Goal: Transaction & Acquisition: Download file/media

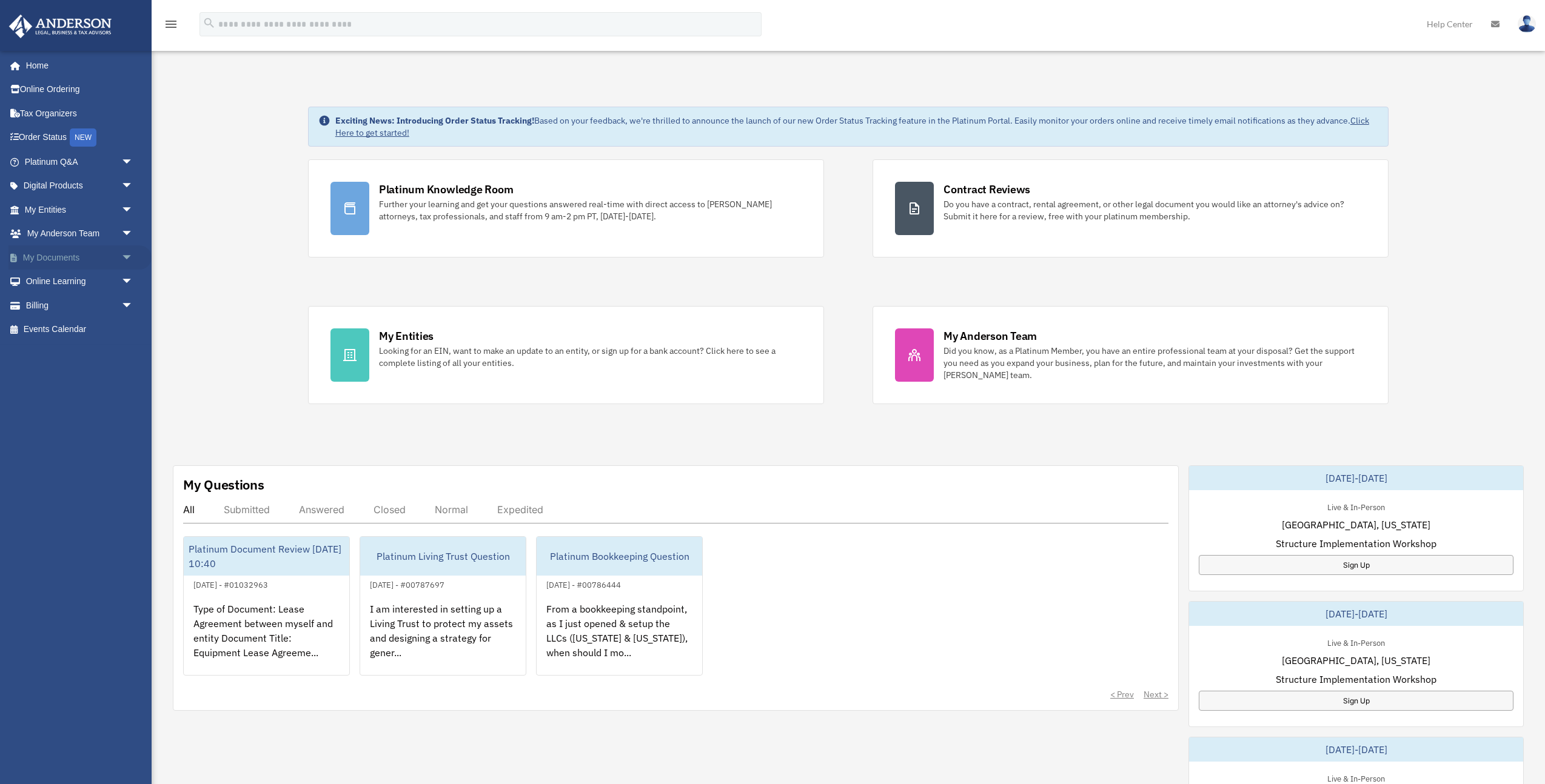
click at [61, 255] on link "My Documents arrow_drop_down" at bounding box center [80, 257] width 143 height 24
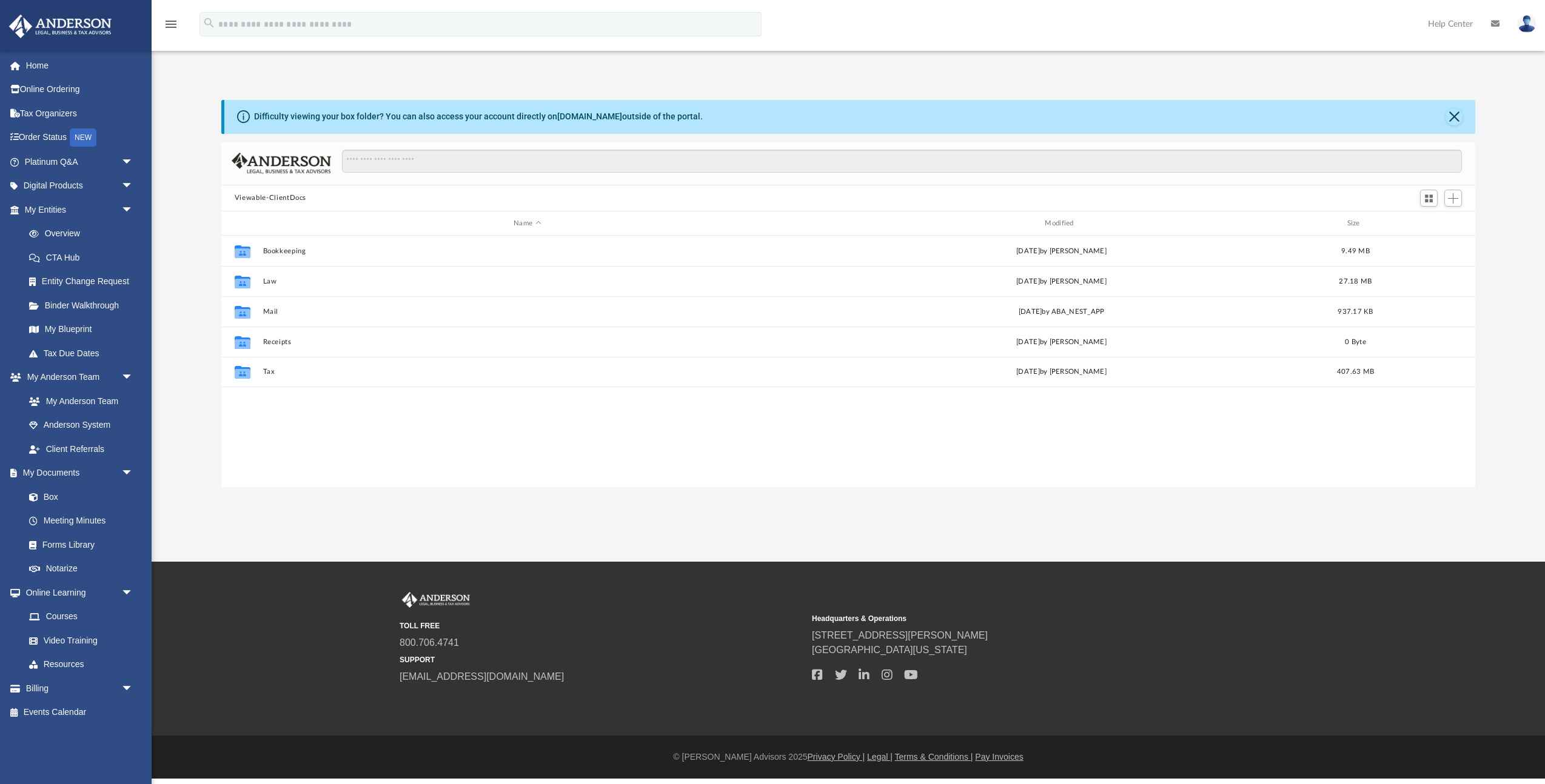
scroll to position [276, 1254]
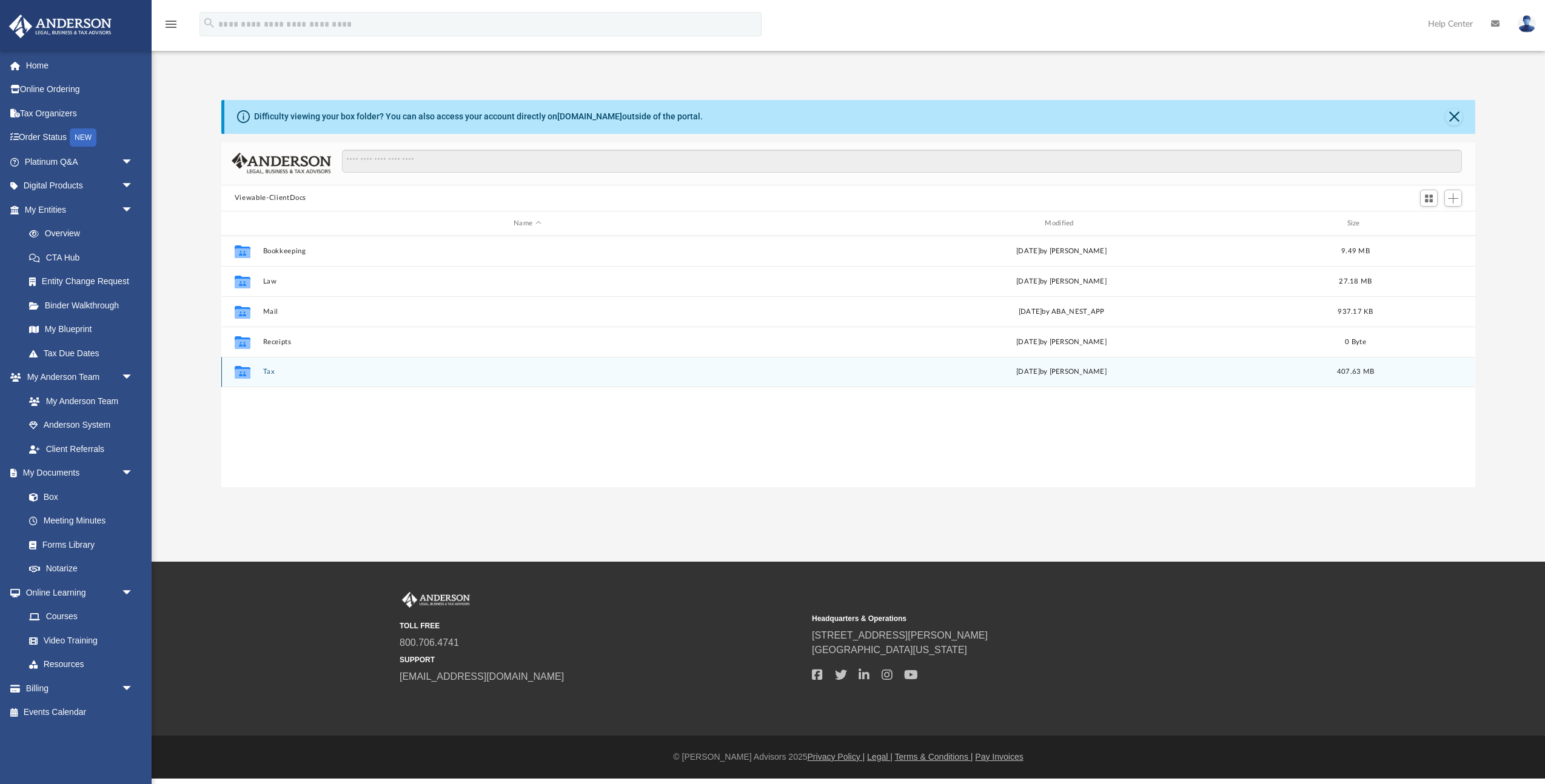
click at [267, 371] on button "Tax" at bounding box center [527, 372] width 529 height 8
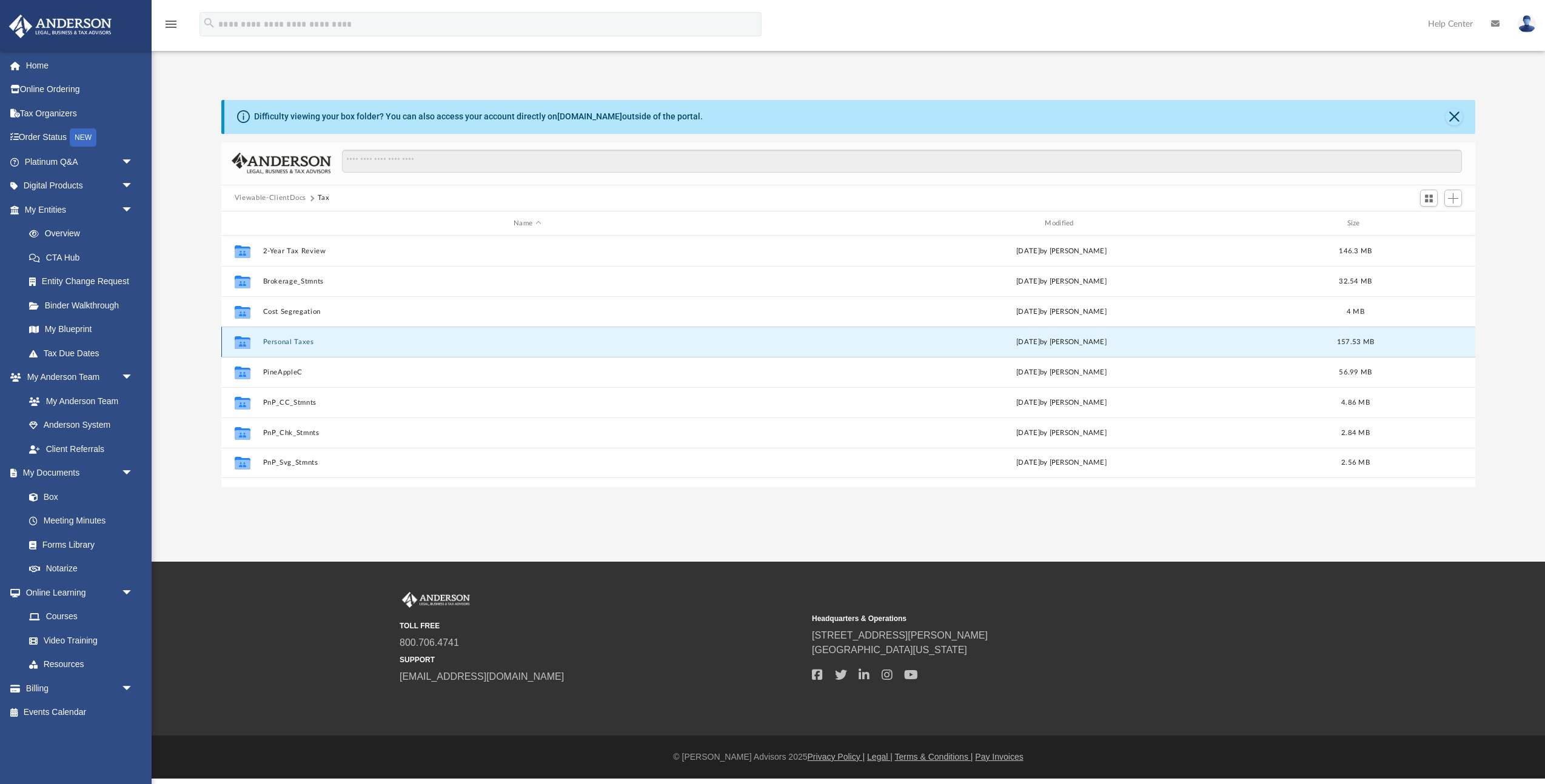
click at [270, 339] on button "Personal Taxes" at bounding box center [527, 342] width 529 height 8
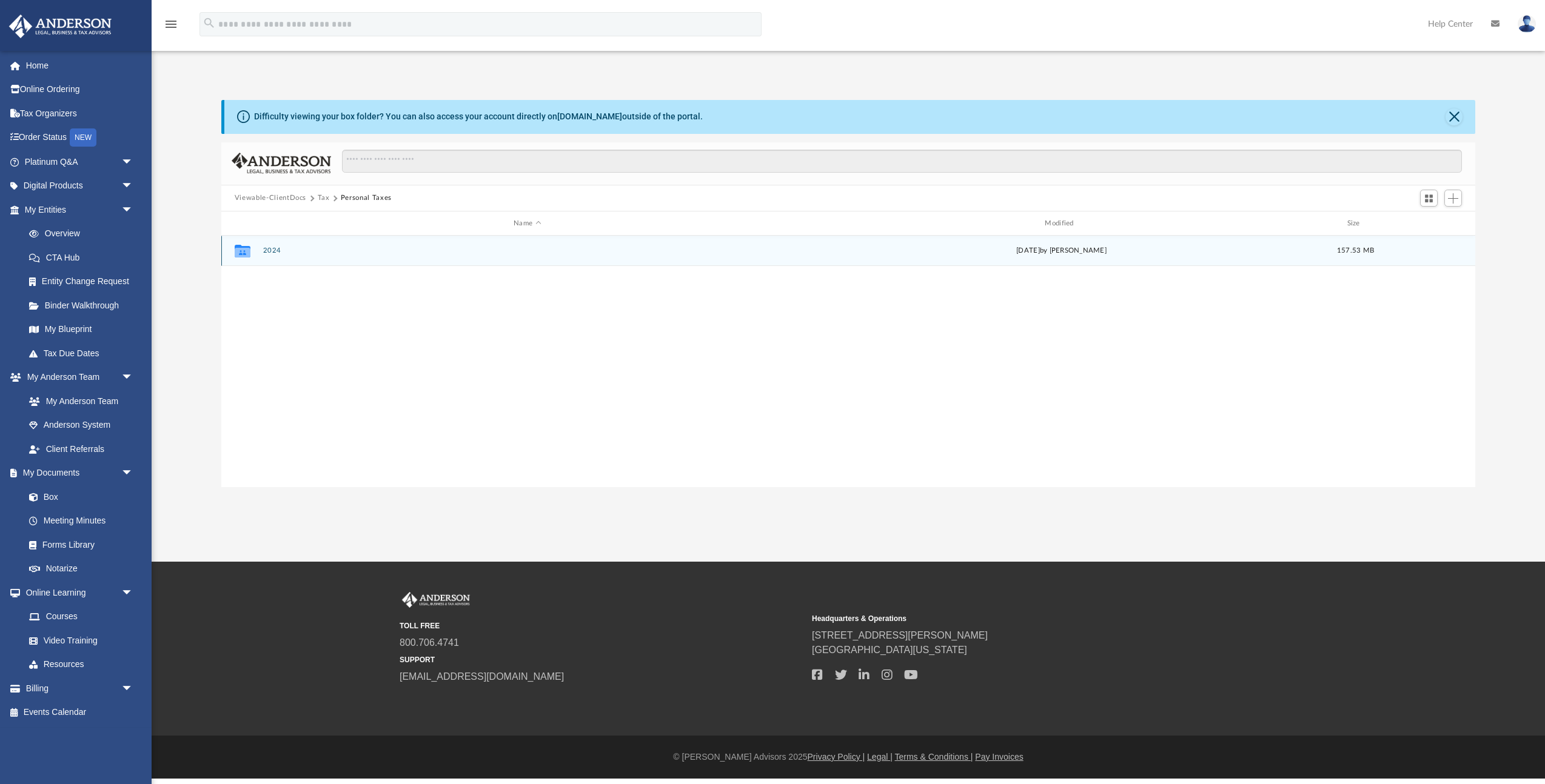
click at [271, 252] on button "2024" at bounding box center [527, 251] width 529 height 8
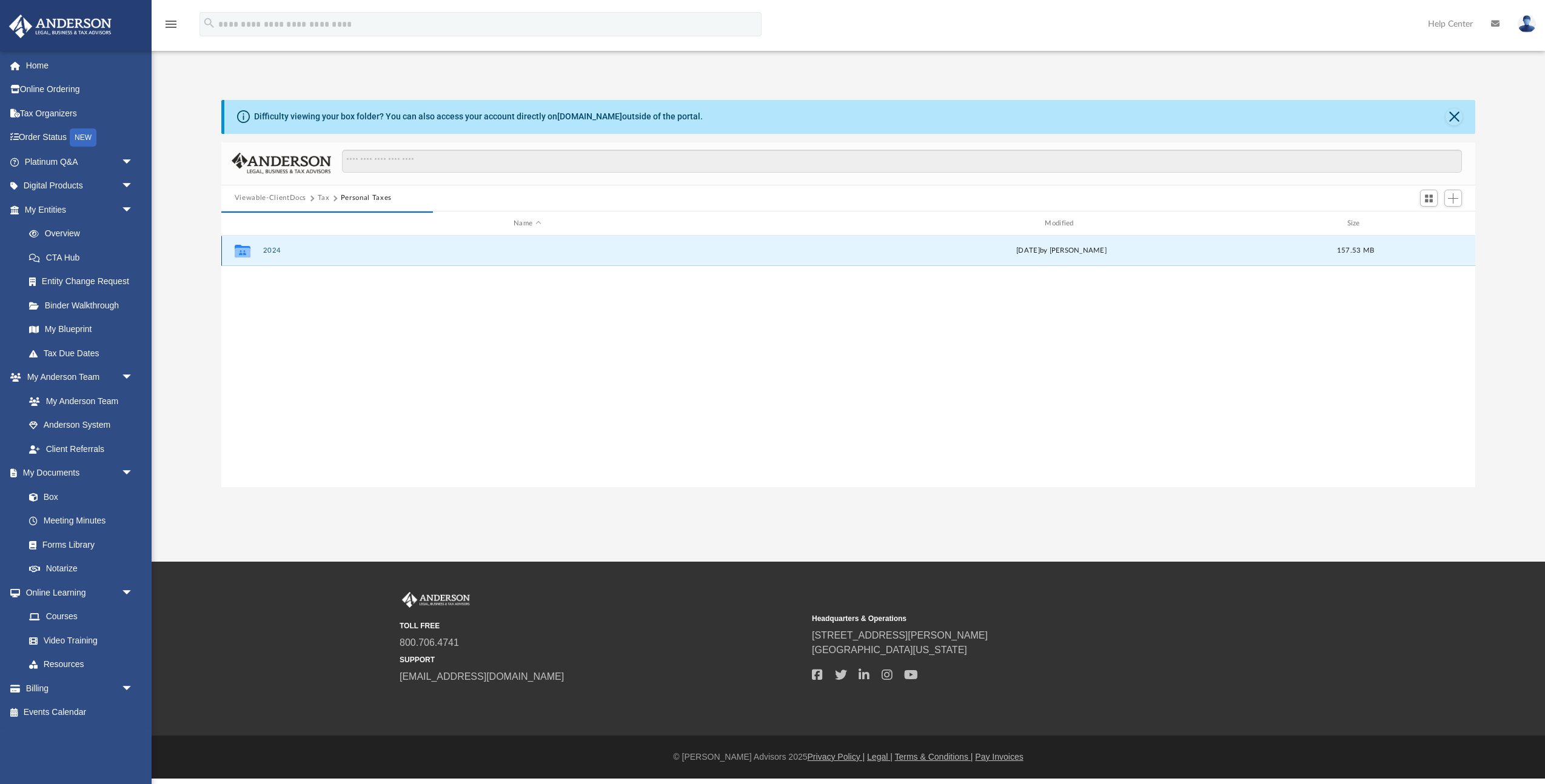
click at [271, 252] on button "2024" at bounding box center [527, 251] width 529 height 8
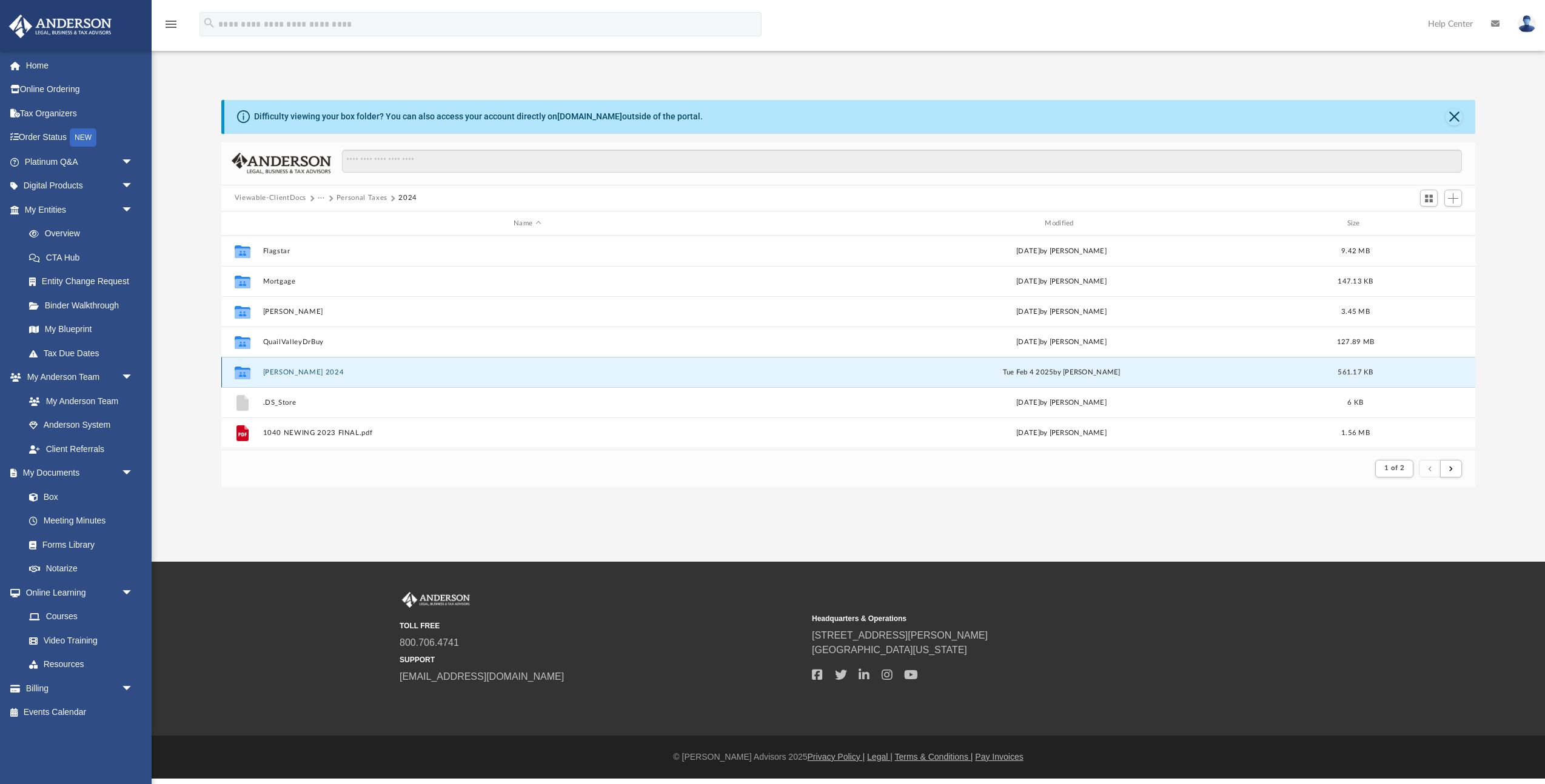
click at [297, 374] on button "Sandy Newing 2024" at bounding box center [527, 372] width 529 height 8
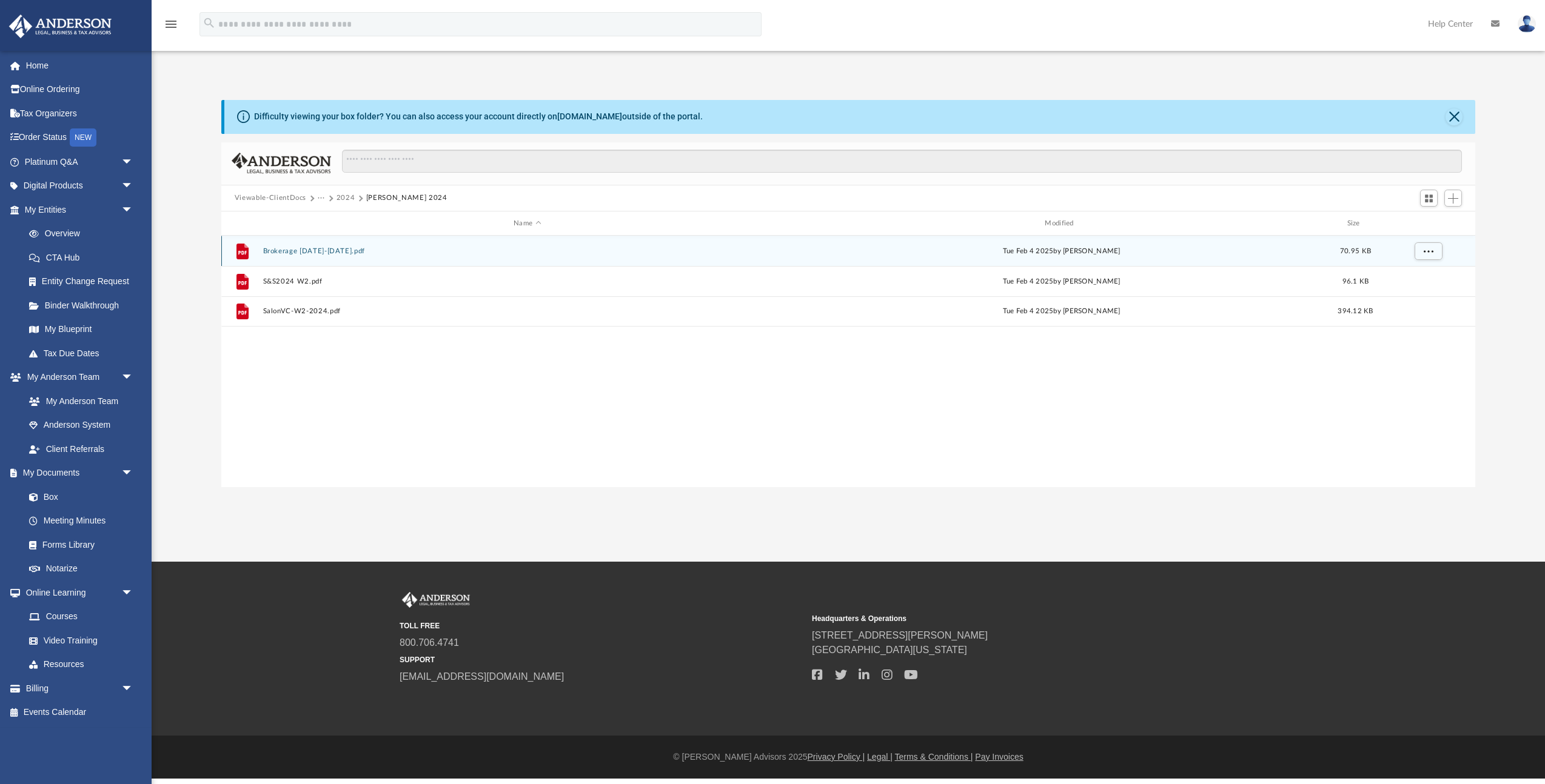
scroll to position [276, 1254]
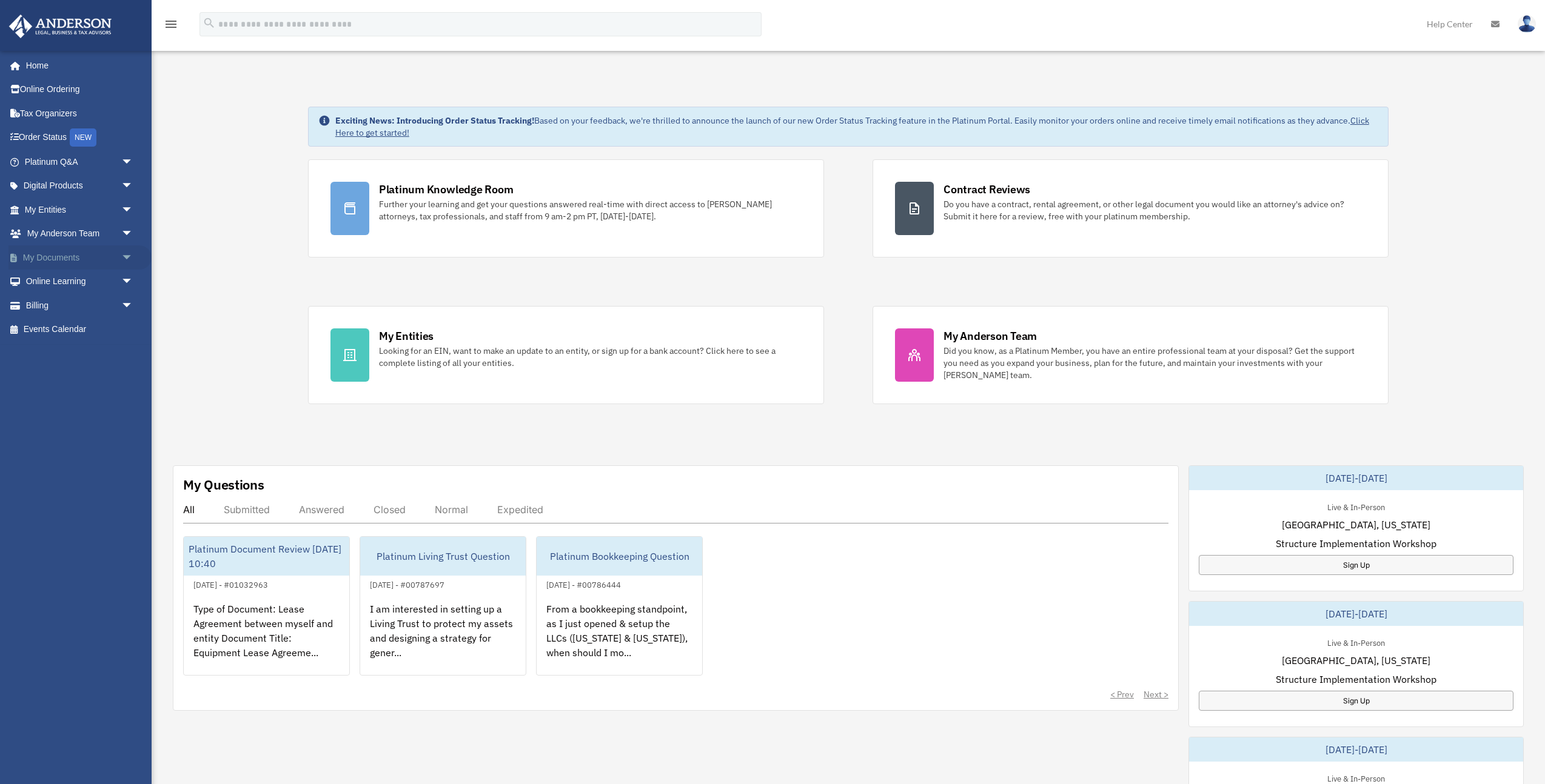
click at [76, 252] on link "My Documents arrow_drop_down" at bounding box center [80, 257] width 143 height 24
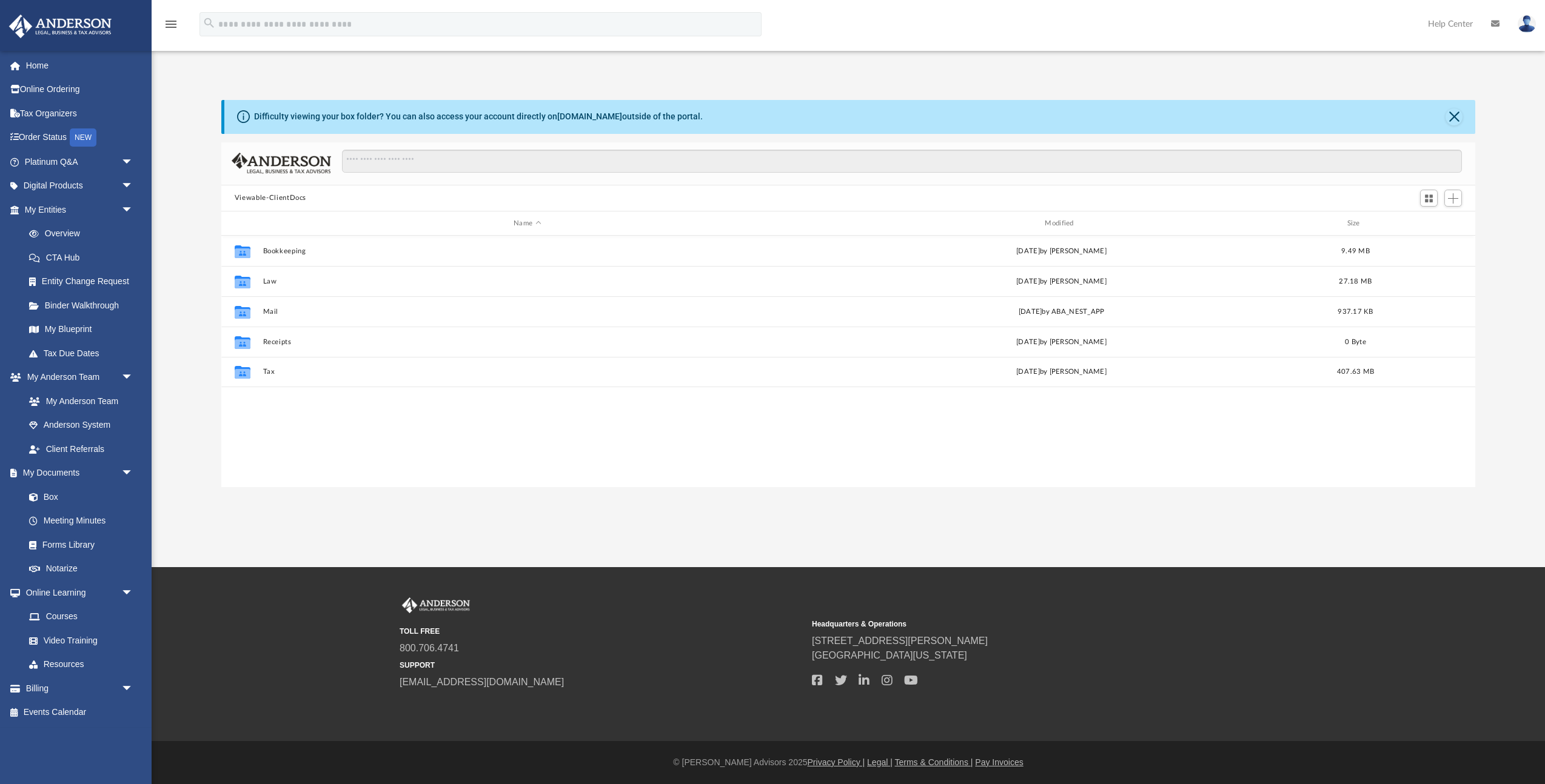
scroll to position [276, 1254]
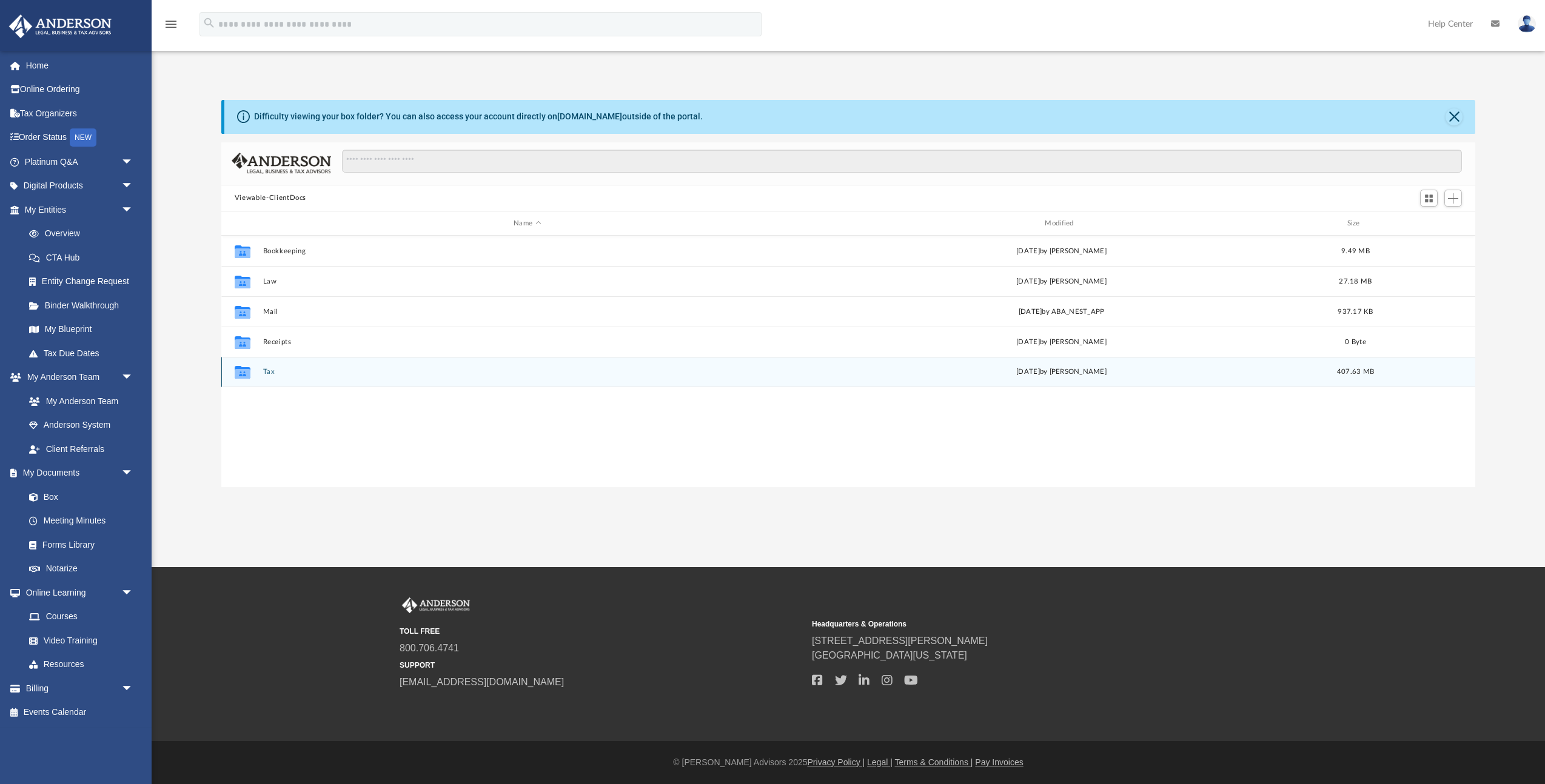
click at [266, 374] on button "Tax" at bounding box center [527, 372] width 529 height 8
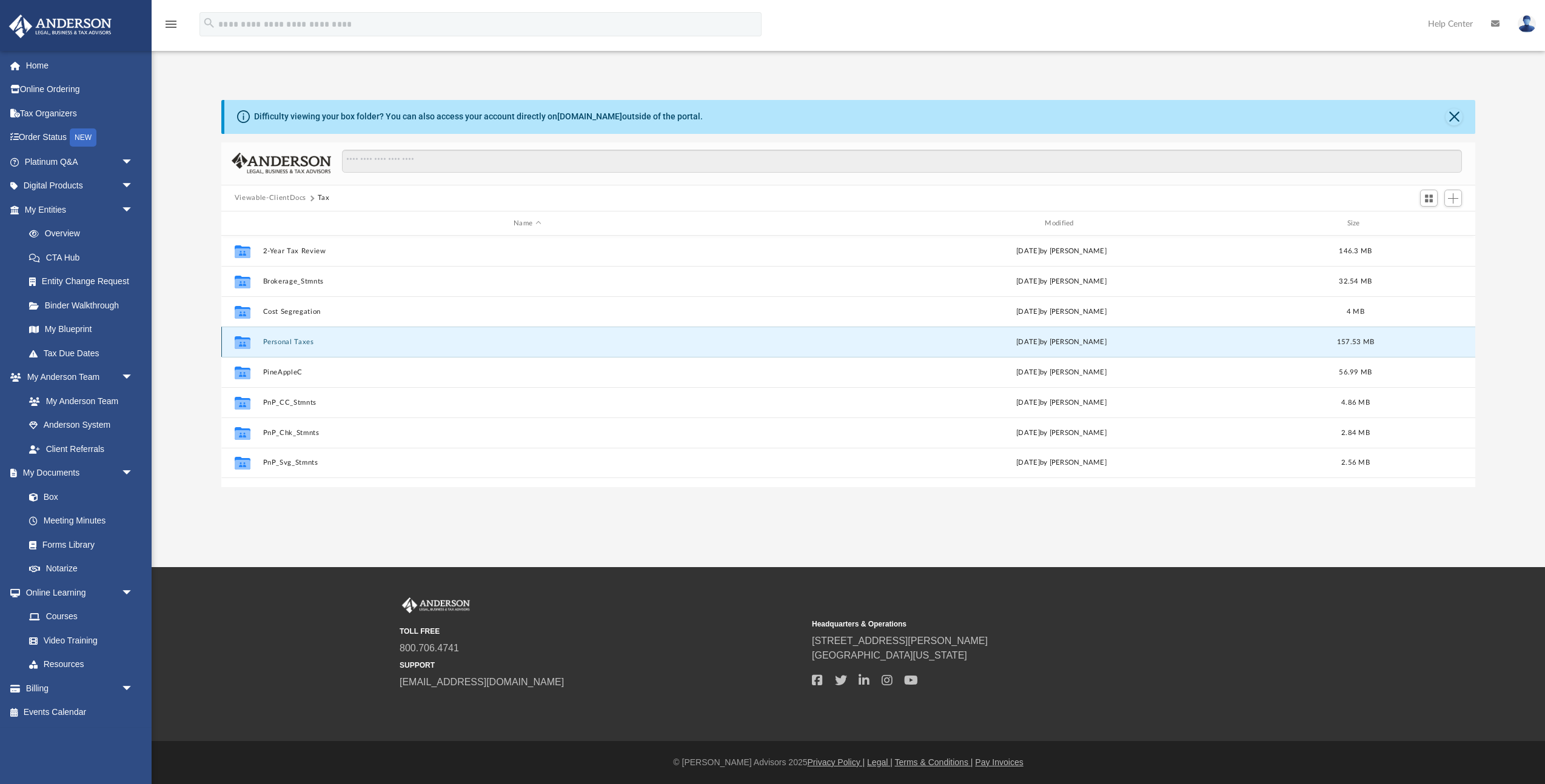
click at [295, 343] on button "Personal Taxes" at bounding box center [527, 342] width 529 height 8
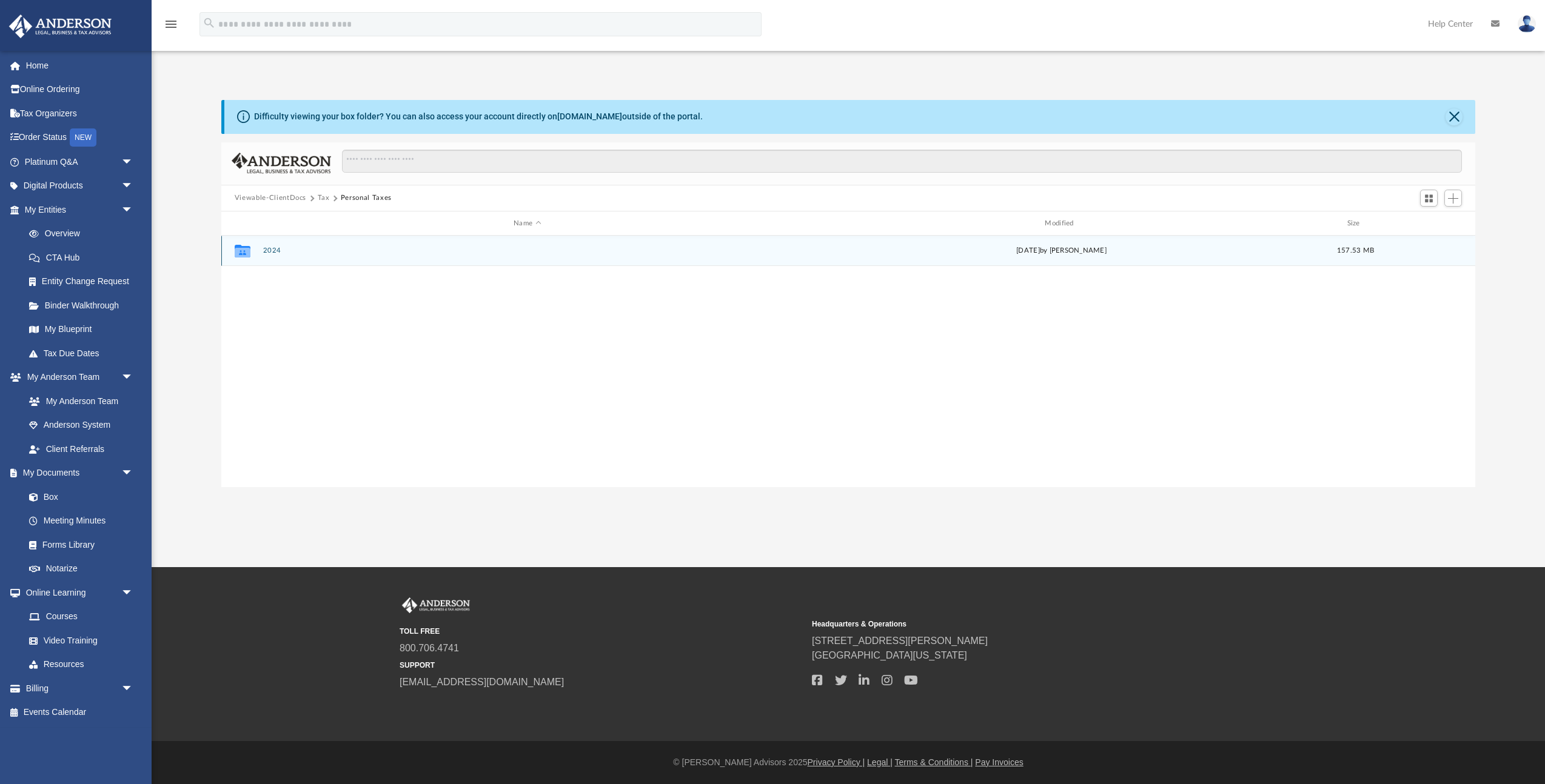
click at [276, 255] on div "Collaborated Folder 2024 Mon Aug 11 2025 by Alex Price 157.53 MB" at bounding box center [849, 250] width 1254 height 30
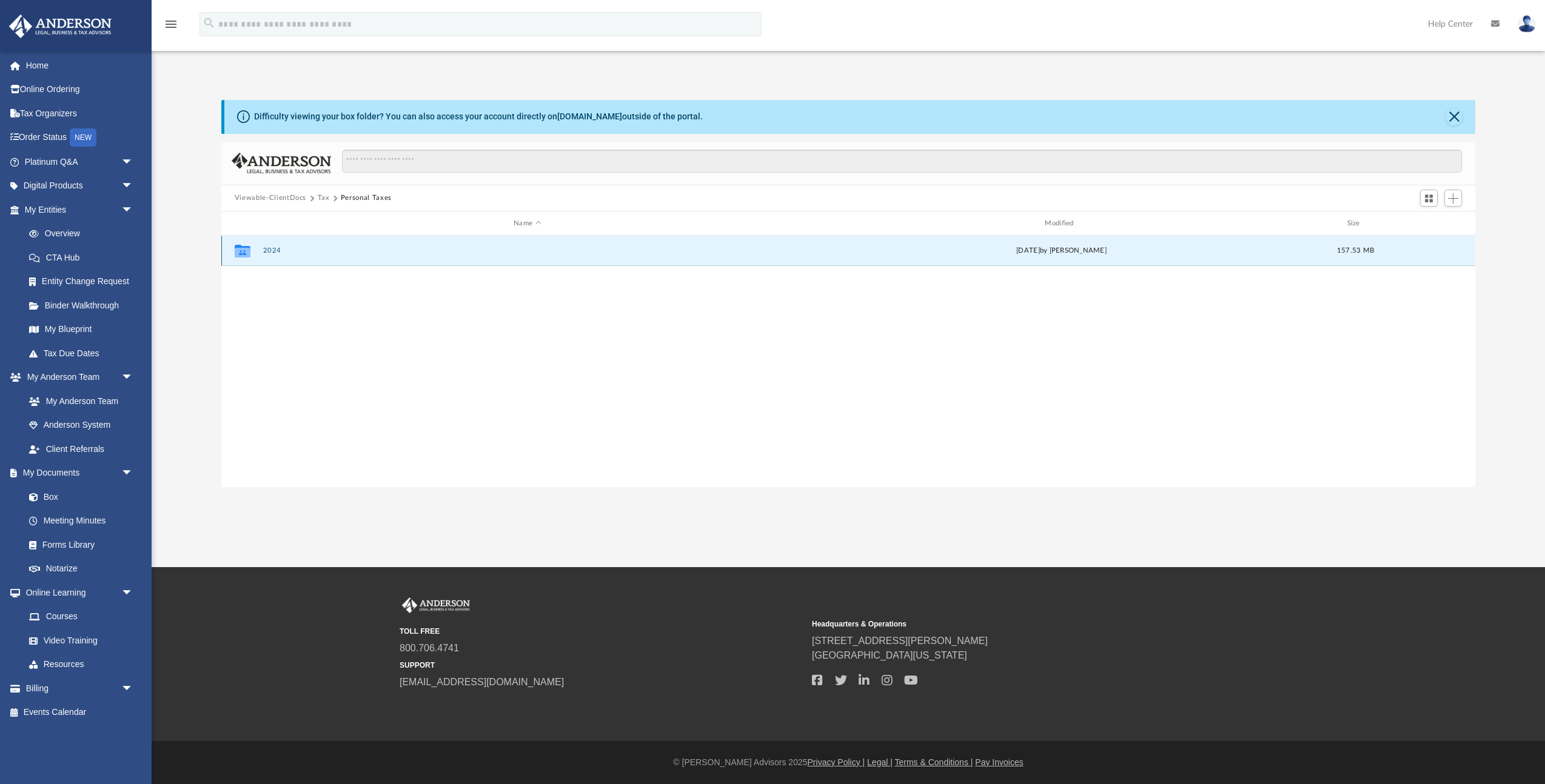
click at [275, 252] on button "2024" at bounding box center [527, 251] width 529 height 8
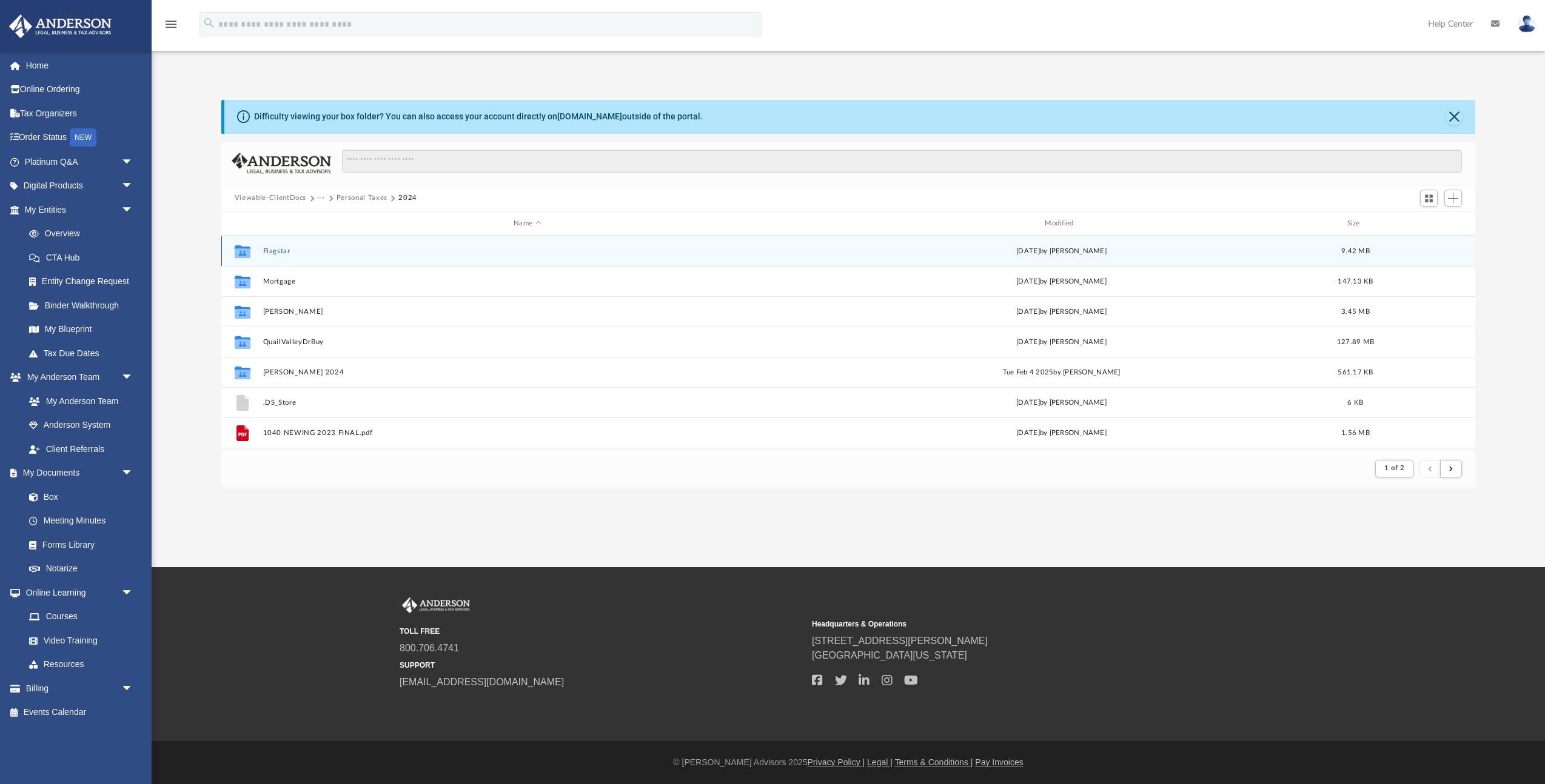
scroll to position [238, 1254]
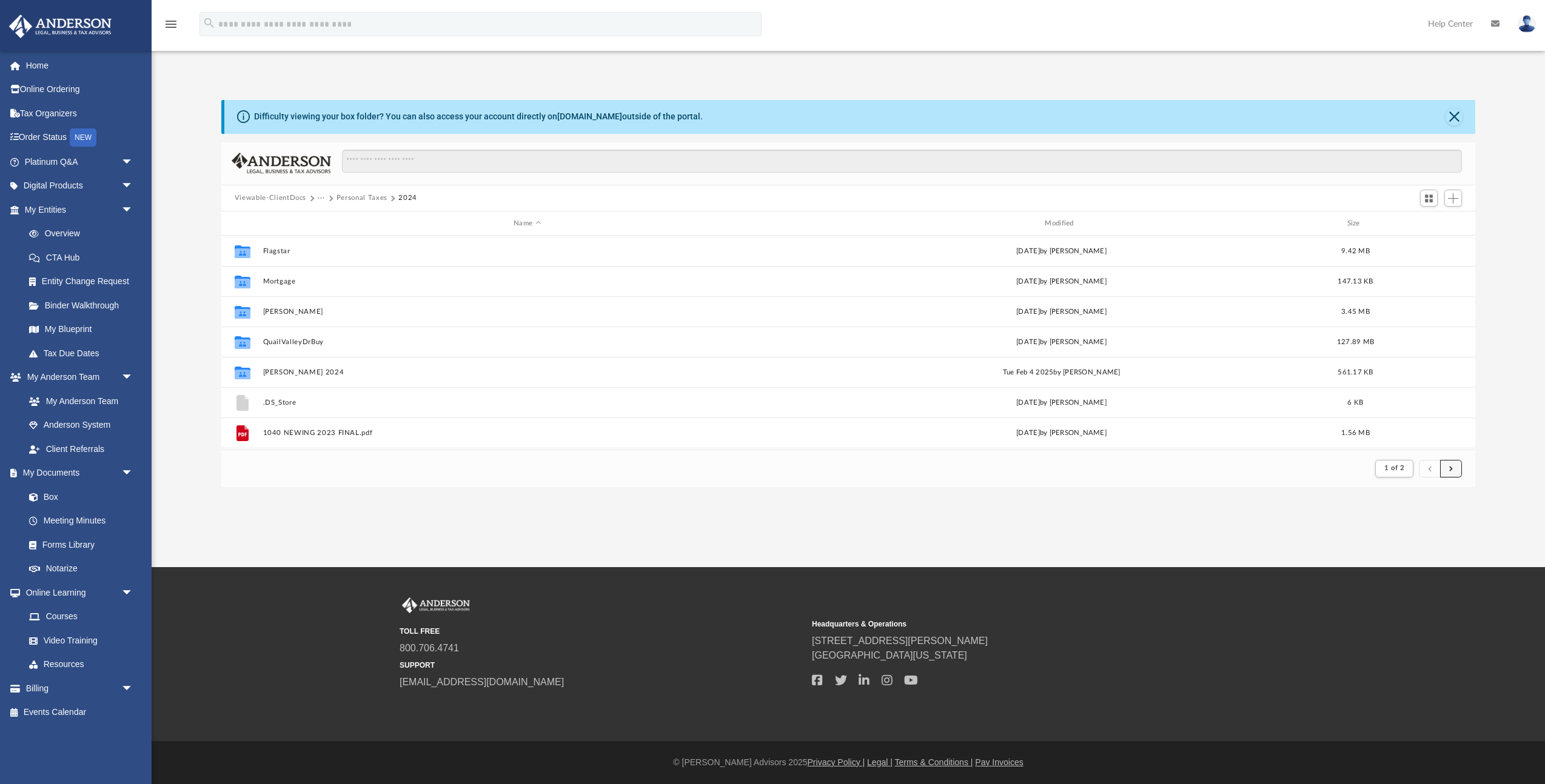
click at [1446, 467] on button "submit" at bounding box center [1451, 468] width 22 height 18
click at [1431, 467] on span "submit" at bounding box center [1429, 467] width 4 height 6
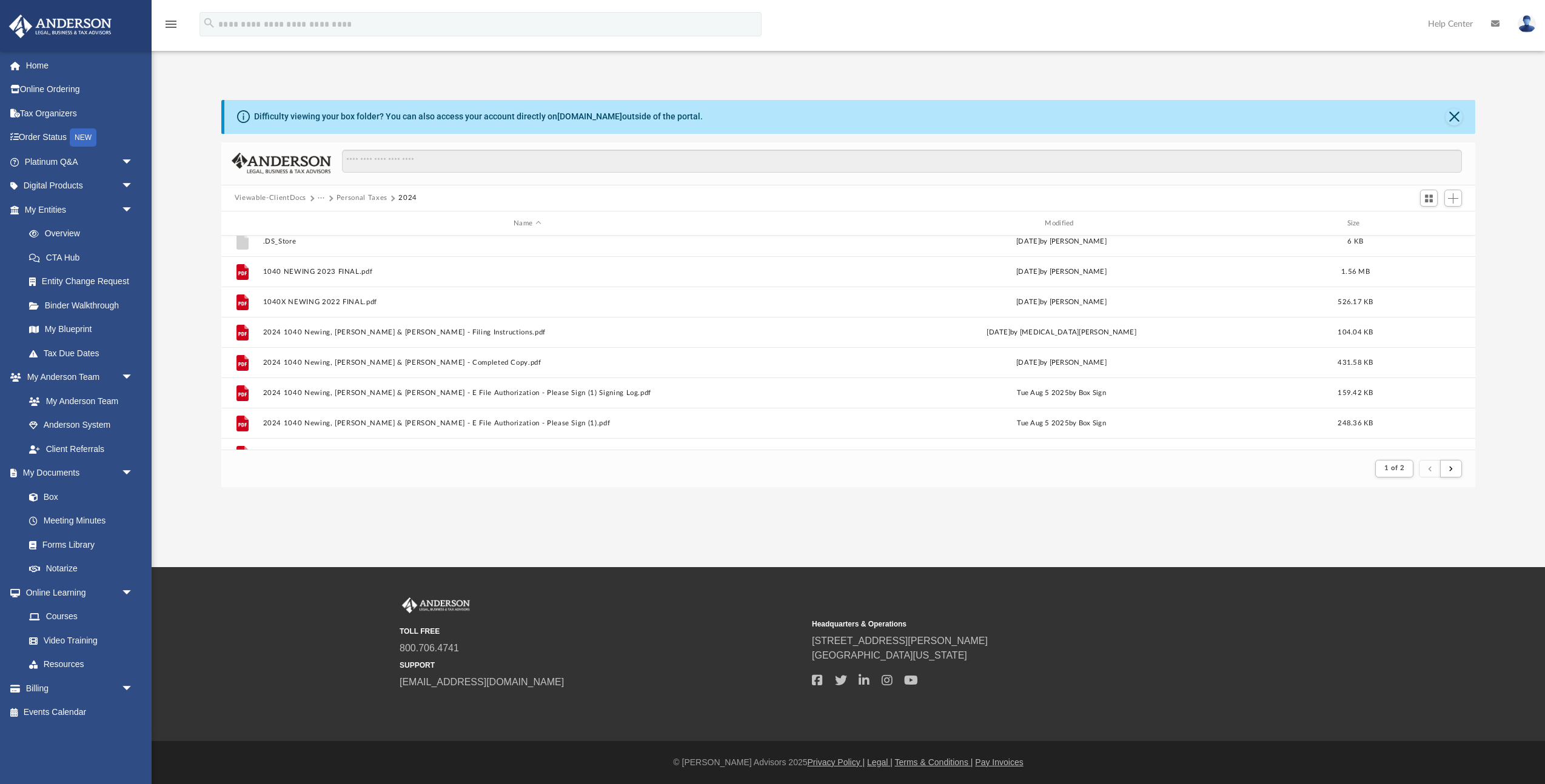
scroll to position [152, 0]
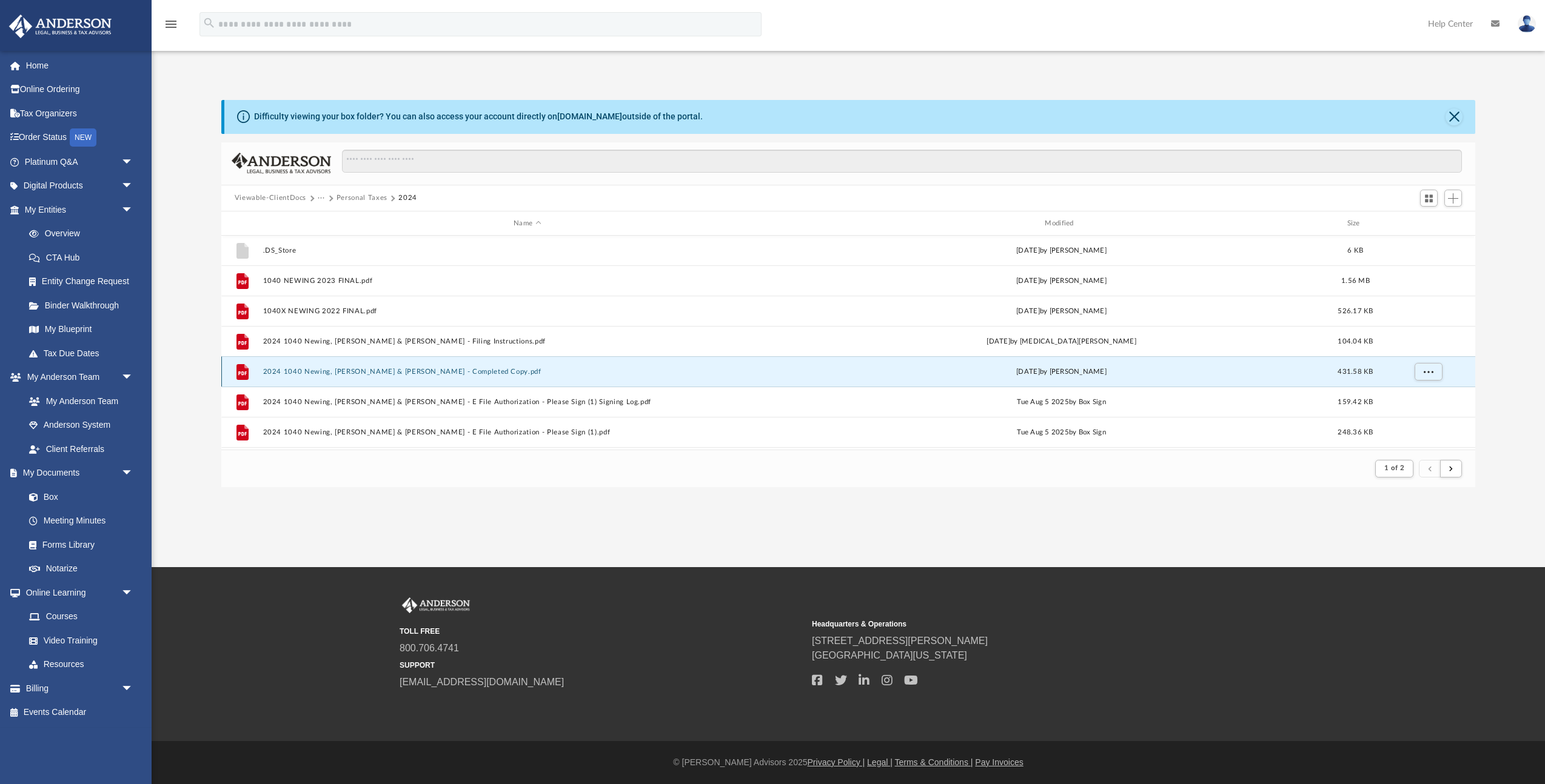
click at [378, 372] on button "2024 1040 Newing, William Dean & Sandy - Completed Copy.pdf" at bounding box center [527, 372] width 529 height 8
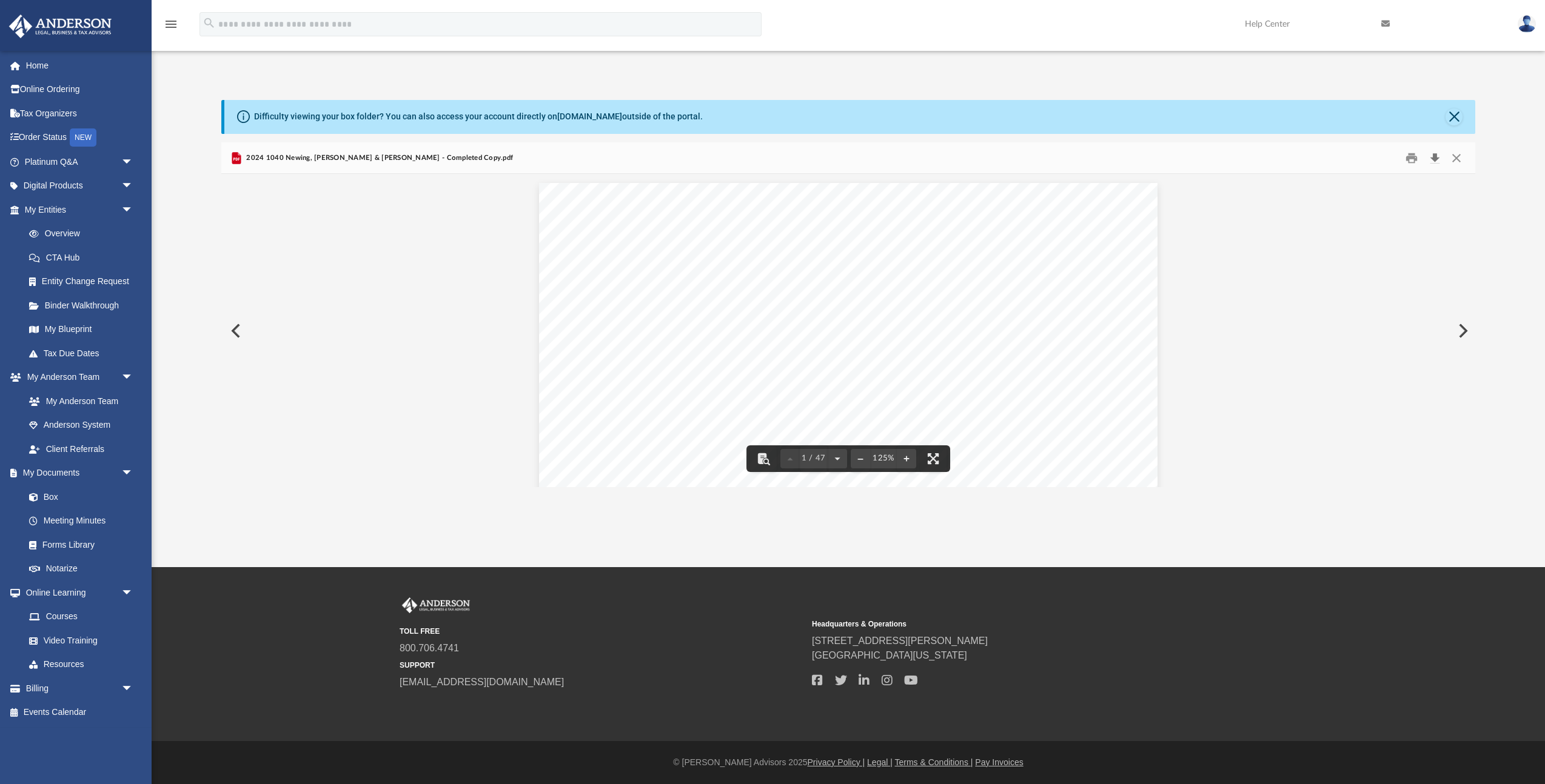
click at [1433, 161] on button "Download" at bounding box center [1434, 158] width 22 height 19
click at [1467, 32] on link at bounding box center [1440, 24] width 136 height 48
